Goal: Information Seeking & Learning: Understand process/instructions

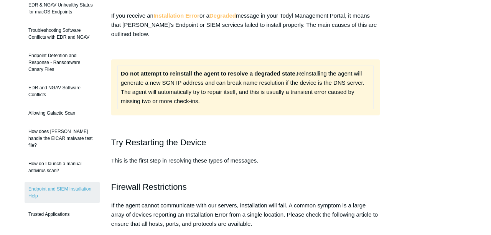
scroll to position [120, 0]
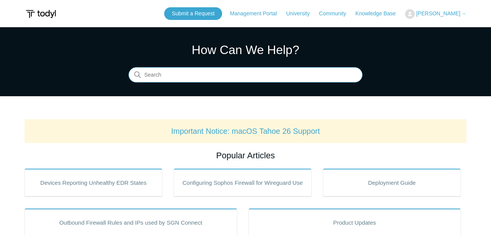
click at [222, 76] on input "Search" at bounding box center [245, 74] width 234 height 15
type input "fortigate"
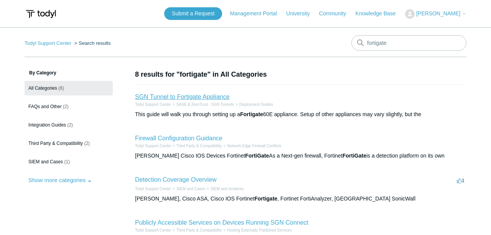
click at [209, 98] on link "SGN Tunnel to Fortigate Appliance" at bounding box center [182, 97] width 94 height 7
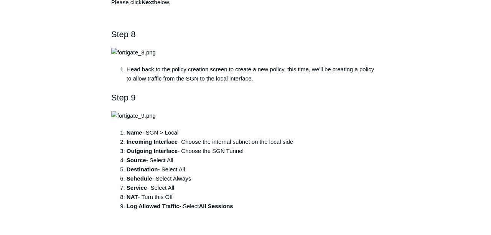
scroll to position [1156, 0]
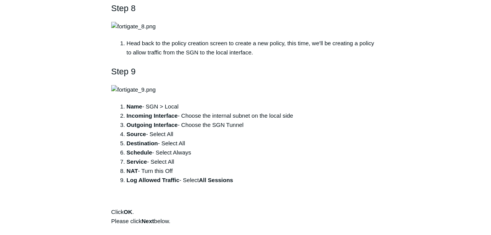
drag, startPoint x: 213, startPoint y: 193, endPoint x: 128, endPoint y: 192, distance: 85.1
copy strong "Enable Perfect Forward Secrecy"
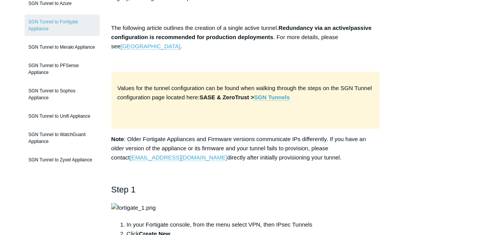
scroll to position [120, 0]
